Goal: Information Seeking & Learning: Learn about a topic

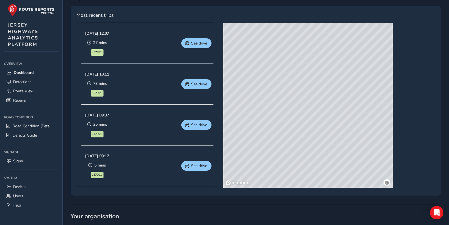
scroll to position [252, 0]
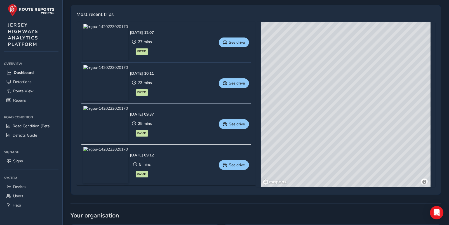
drag, startPoint x: 332, startPoint y: 118, endPoint x: 318, endPoint y: 142, distance: 27.7
click at [318, 143] on div "© Mapbox © OpenStreetMap Improve this map © Maxar" at bounding box center [346, 104] width 170 height 165
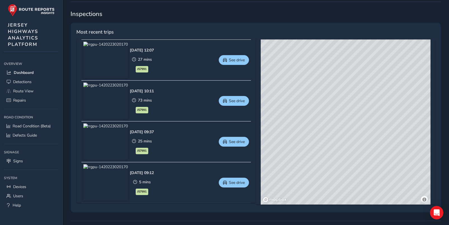
scroll to position [224, 0]
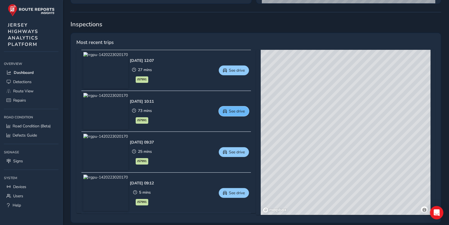
click at [232, 111] on span "See drive" at bounding box center [237, 111] width 16 height 5
drag, startPoint x: 307, startPoint y: 181, endPoint x: 291, endPoint y: 118, distance: 65.8
click at [291, 118] on div "© Mapbox © OpenStreetMap Improve this map © Maxar" at bounding box center [346, 132] width 170 height 165
drag, startPoint x: 381, startPoint y: 131, endPoint x: 330, endPoint y: 155, distance: 57.0
click at [321, 163] on div "© Mapbox © OpenStreetMap Improve this map © Maxar" at bounding box center [346, 132] width 170 height 165
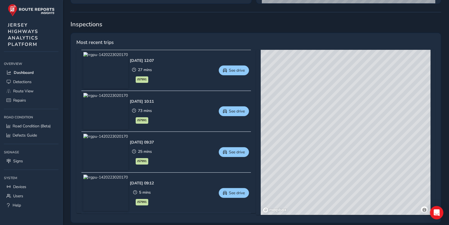
drag, startPoint x: 315, startPoint y: 171, endPoint x: 350, endPoint y: 74, distance: 103.0
click at [355, 70] on div "© Mapbox © OpenStreetMap Improve this map © Maxar" at bounding box center [346, 132] width 170 height 165
drag, startPoint x: 325, startPoint y: 155, endPoint x: 350, endPoint y: 90, distance: 69.9
click at [350, 90] on div "© Mapbox © OpenStreetMap Improve this map © Maxar" at bounding box center [346, 132] width 170 height 165
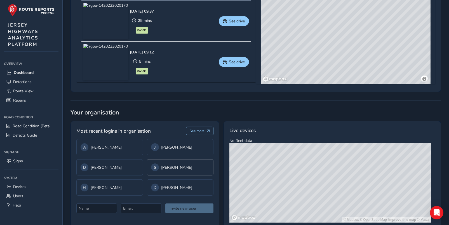
scroll to position [364, 0]
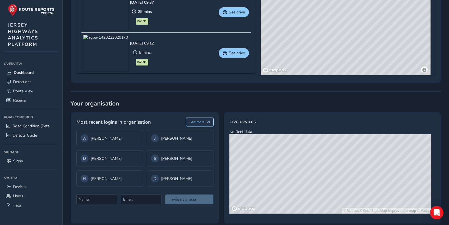
click at [203, 121] on span "See more" at bounding box center [197, 122] width 15 height 4
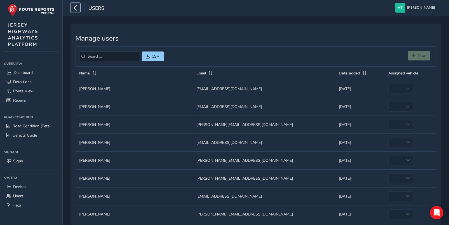
click at [76, 7] on icon "button" at bounding box center [75, 8] width 6 height 10
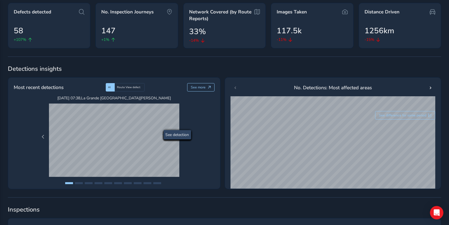
scroll to position [56, 0]
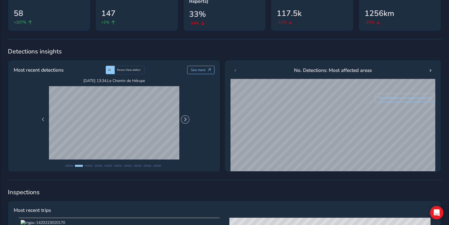
click at [186, 118] on span "Next Page" at bounding box center [185, 120] width 4 height 4
click at [185, 119] on span "Next Page" at bounding box center [185, 120] width 4 height 4
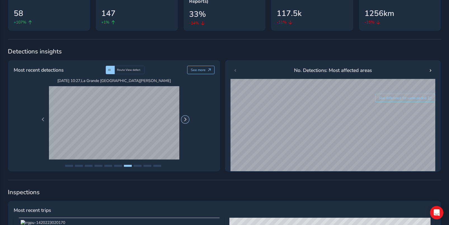
click at [185, 119] on span "Next Page" at bounding box center [185, 120] width 4 height 4
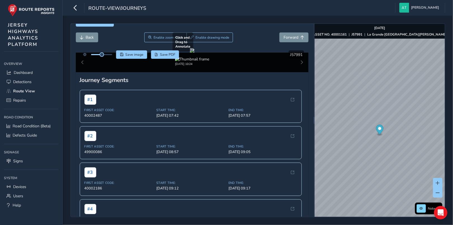
scroll to position [28, 0]
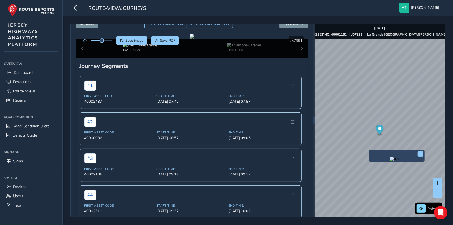
click at [298, 58] on div "[DATE] 10:24 [DATE] 14:48" at bounding box center [192, 49] width 233 height 20
click at [297, 58] on div "[DATE] 10:24 [DATE] 14:48" at bounding box center [192, 49] width 233 height 20
click at [82, 58] on div "[DATE] 10:24 [DATE] 14:48" at bounding box center [192, 49] width 233 height 20
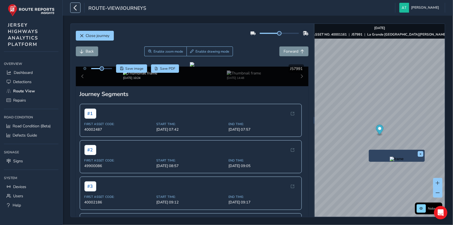
click at [75, 6] on icon "button" at bounding box center [75, 8] width 6 height 10
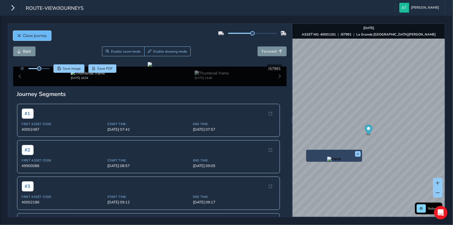
click at [28, 35] on span "Close journey" at bounding box center [35, 35] width 24 height 5
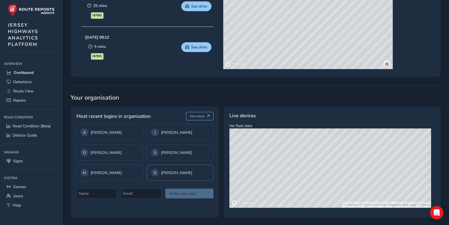
scroll to position [370, 0]
